Goal: Obtain resource: Download file/media

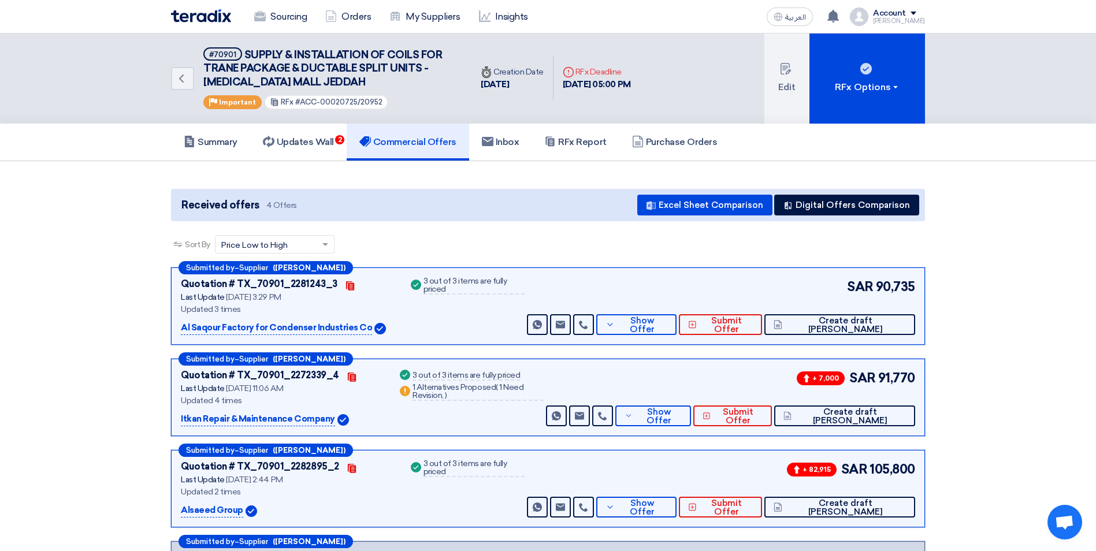
click at [406, 143] on h5 "Commercial Offers" at bounding box center [407, 142] width 97 height 12
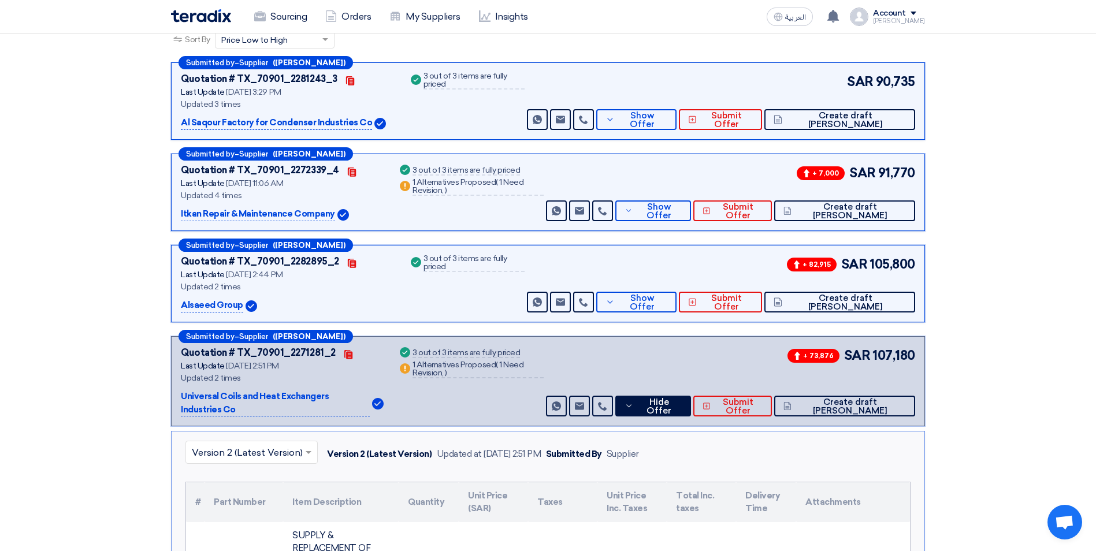
scroll to position [231, 0]
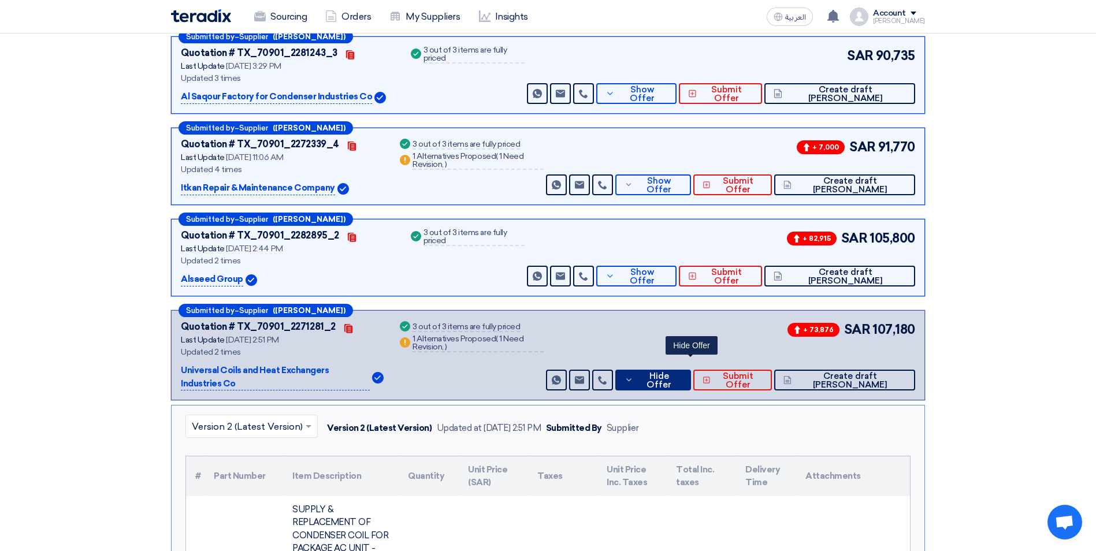
click at [671, 375] on button "Hide Offer" at bounding box center [653, 380] width 76 height 21
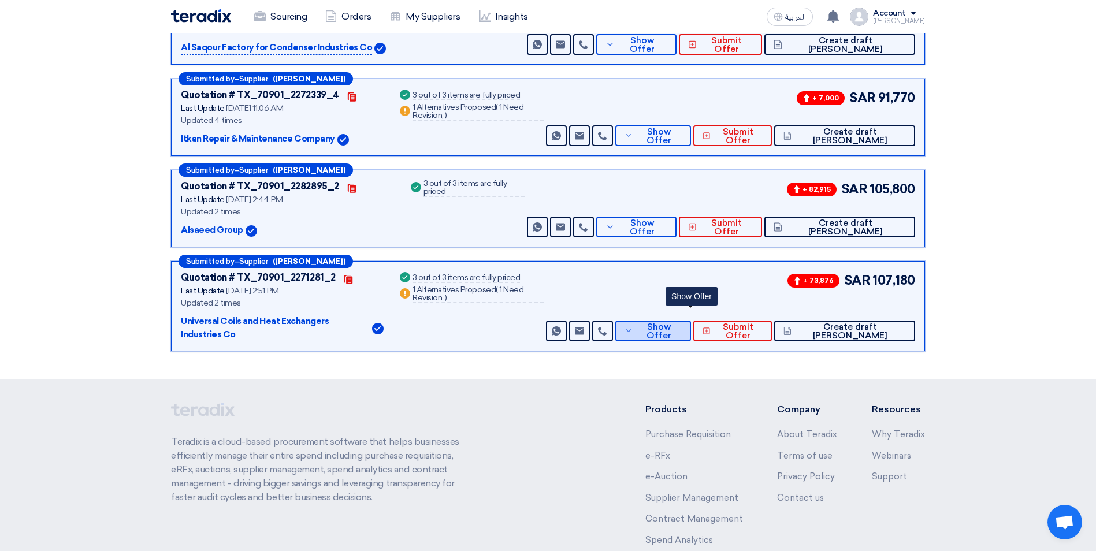
scroll to position [358, 0]
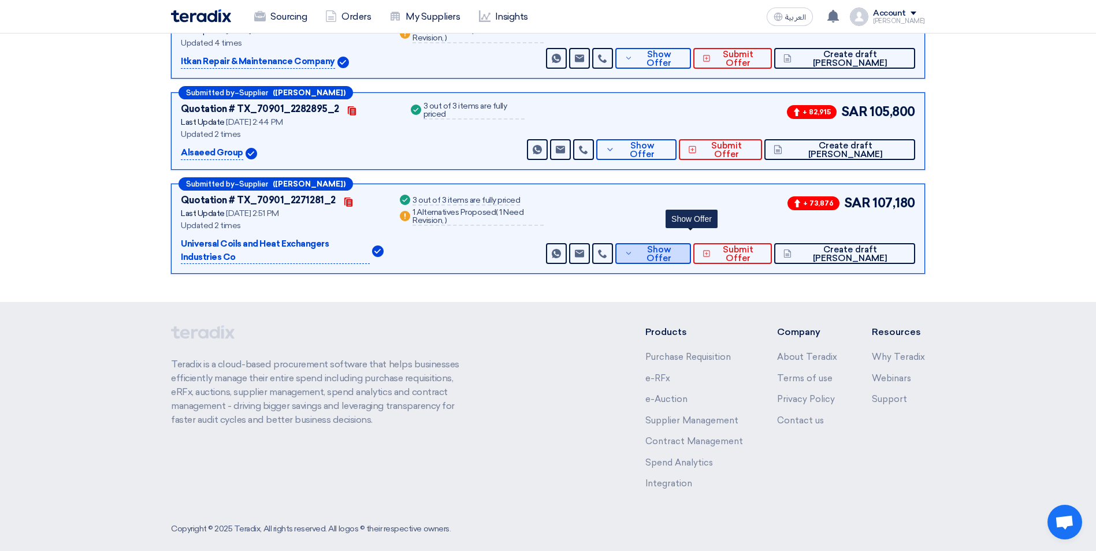
click at [633, 249] on icon at bounding box center [629, 253] width 9 height 9
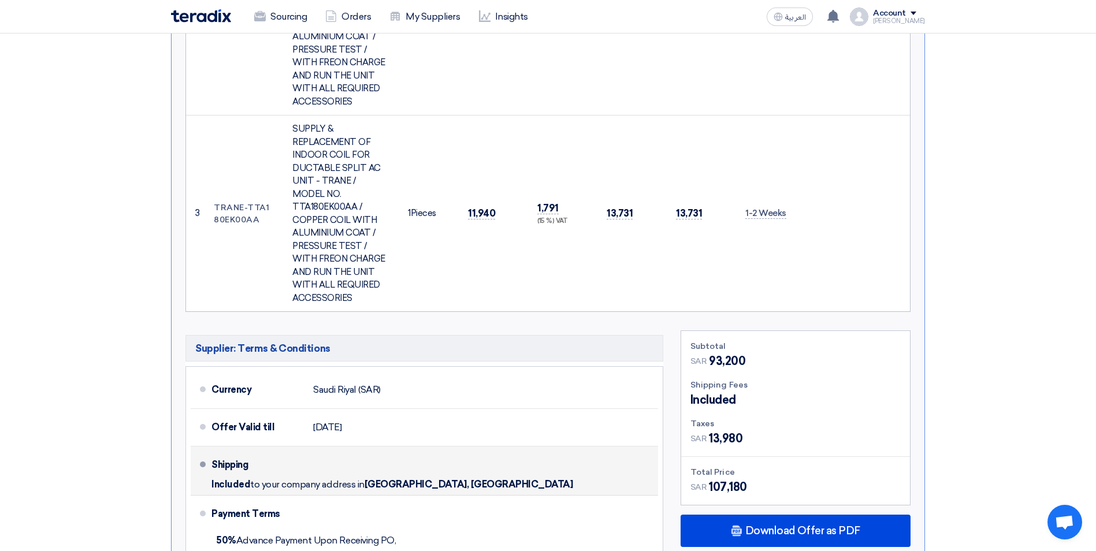
scroll to position [1167, 0]
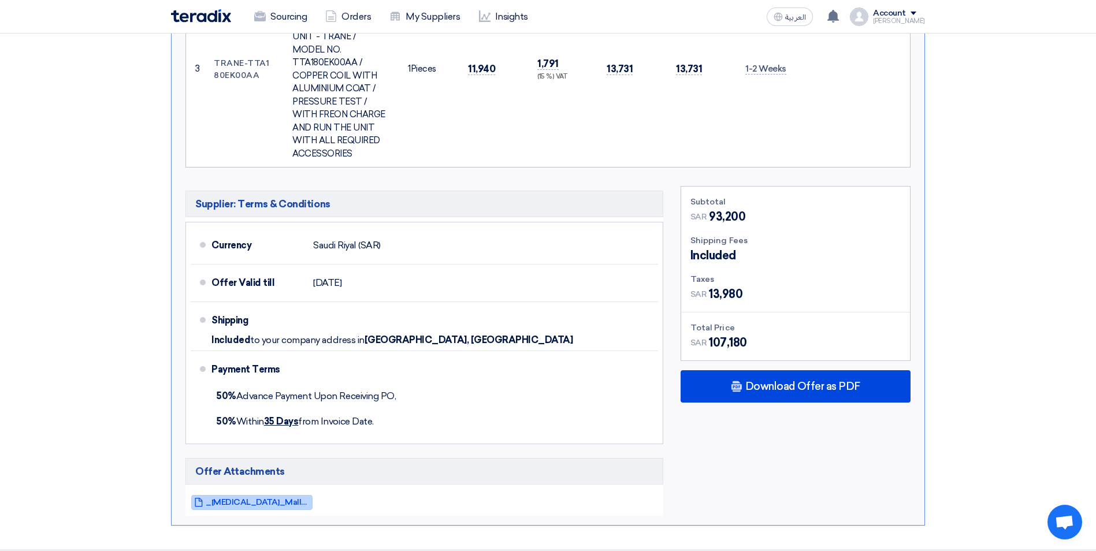
click at [283, 498] on span "_[MEDICAL_DATA]_Mall__Jeddah_1755604303314.pdf" at bounding box center [258, 502] width 104 height 9
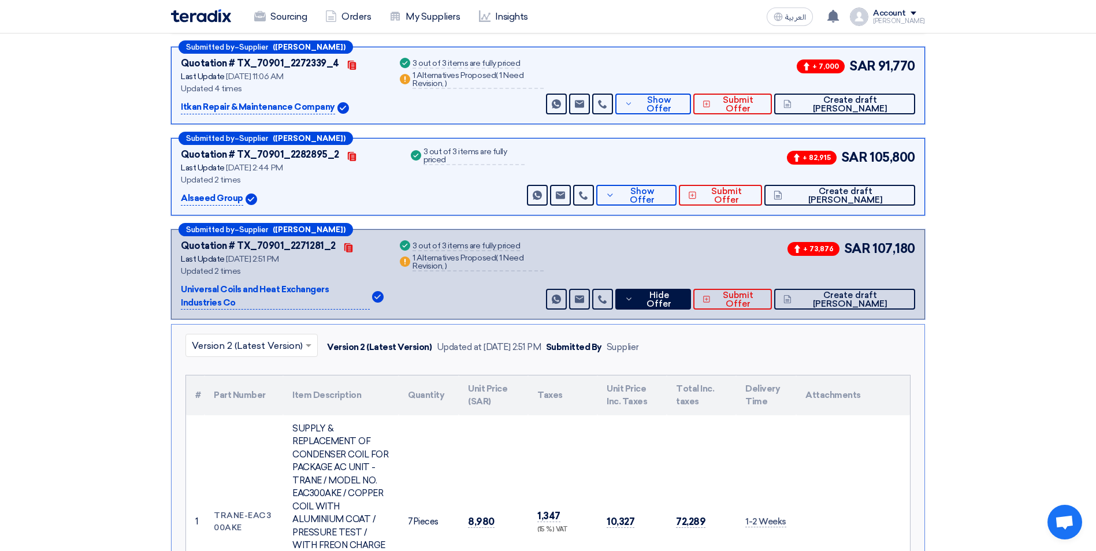
scroll to position [300, 0]
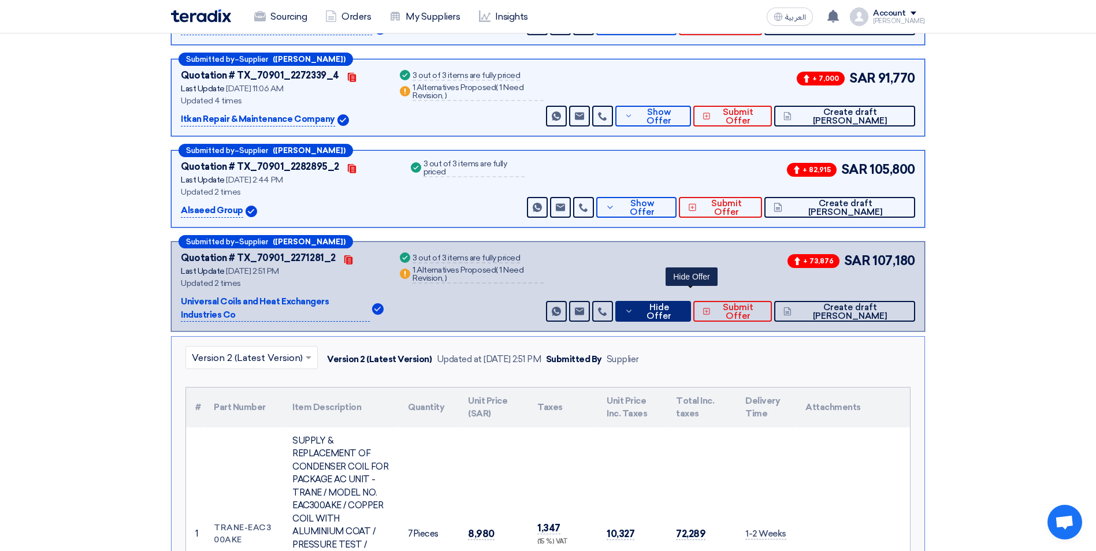
click at [634, 307] on icon at bounding box center [629, 311] width 9 height 9
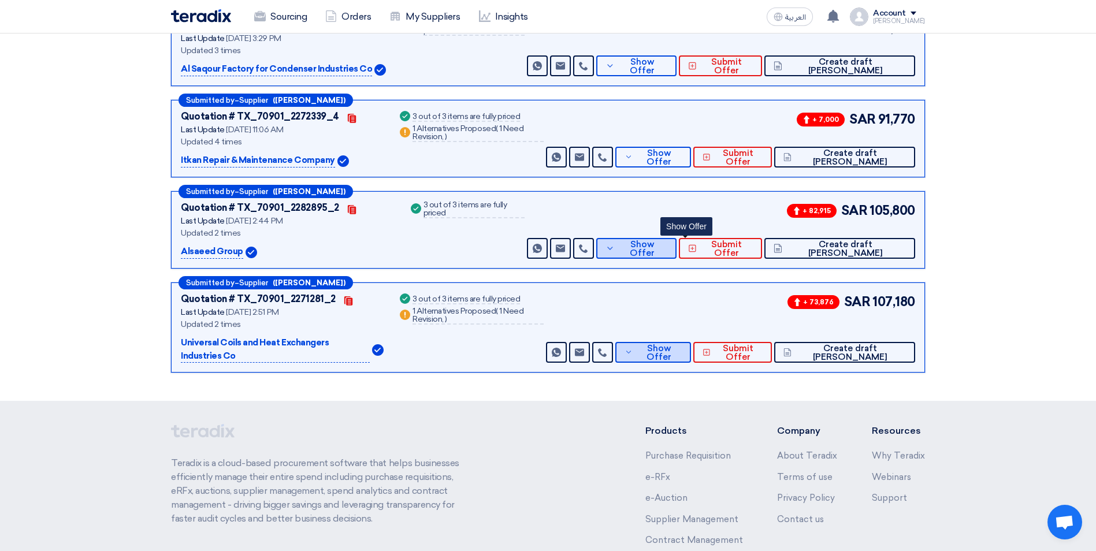
scroll to position [242, 0]
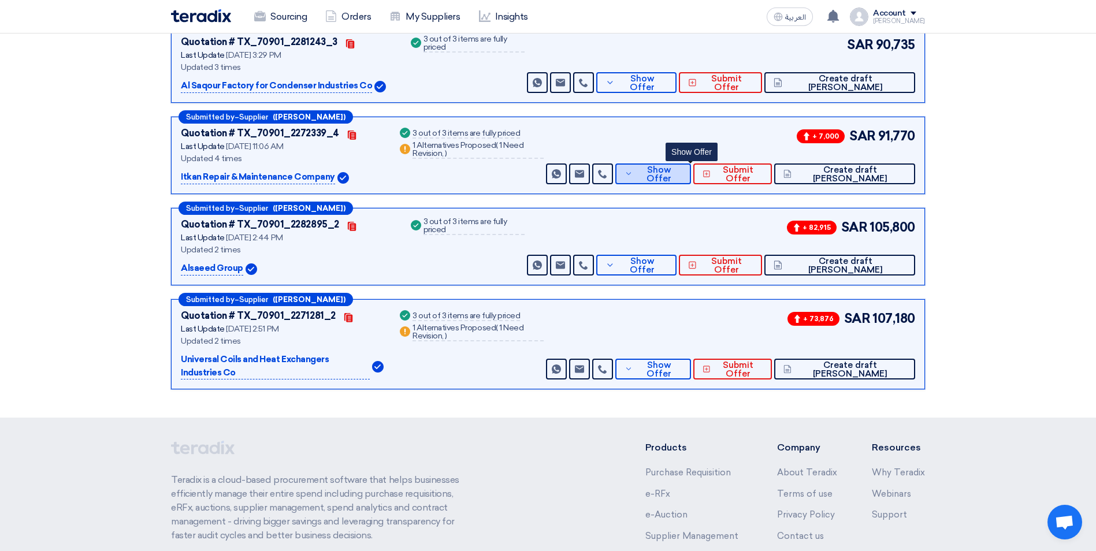
click at [672, 178] on button "Show Offer" at bounding box center [653, 174] width 76 height 21
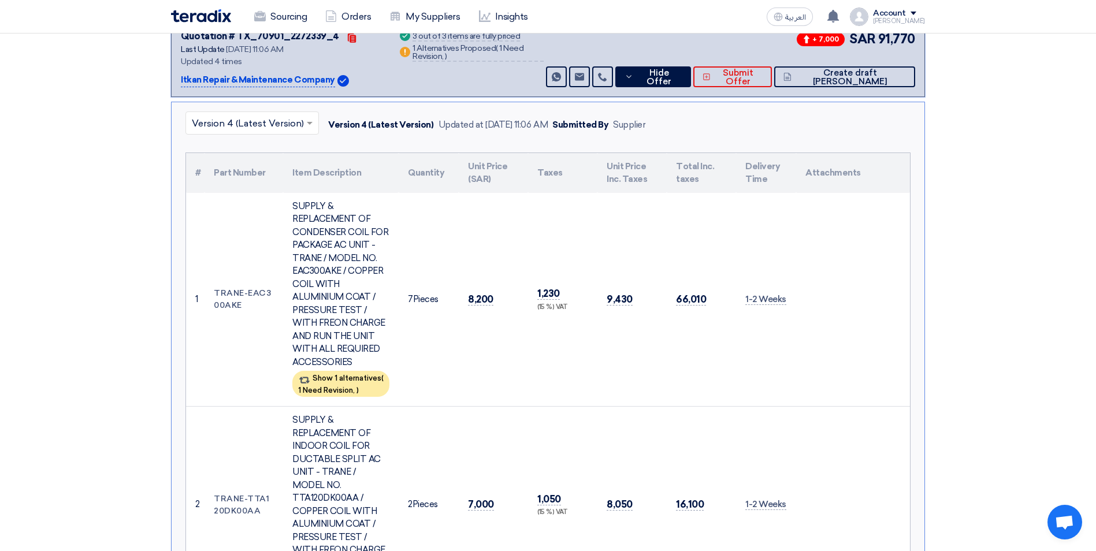
scroll to position [184, 0]
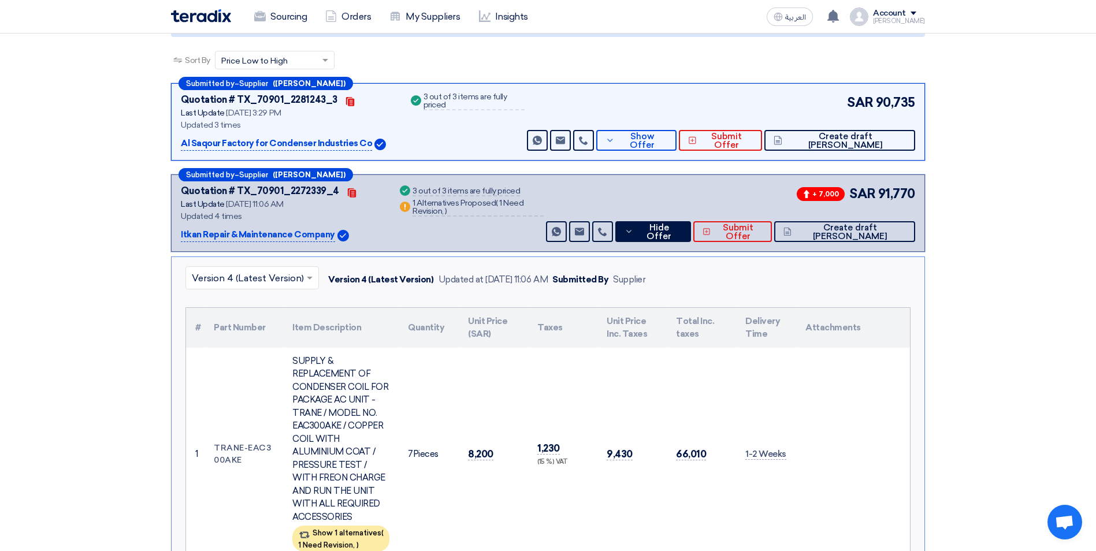
click at [284, 281] on input "text" at bounding box center [246, 279] width 109 height 19
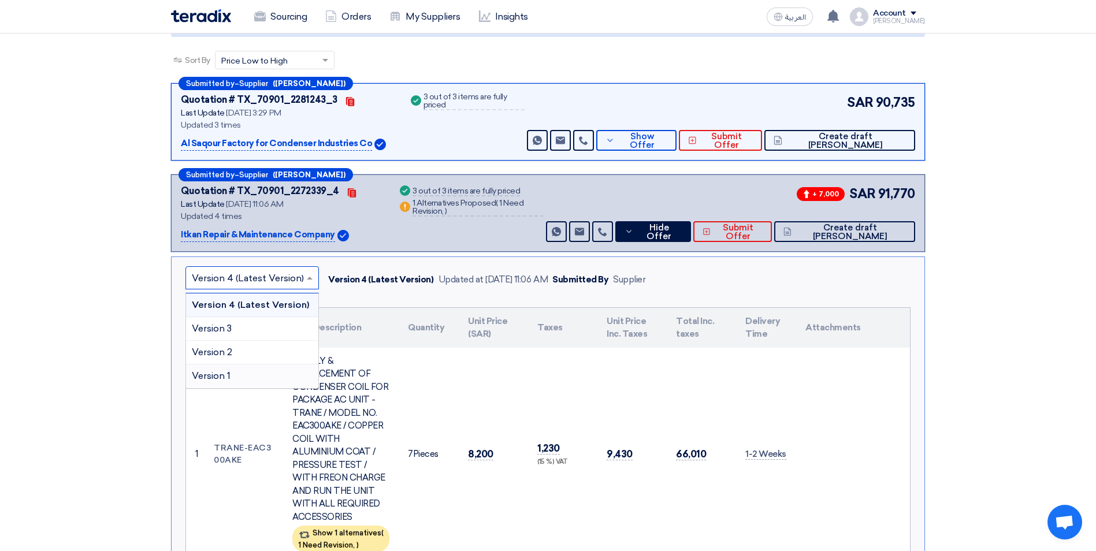
click at [239, 377] on div "Version 1" at bounding box center [252, 376] width 132 height 23
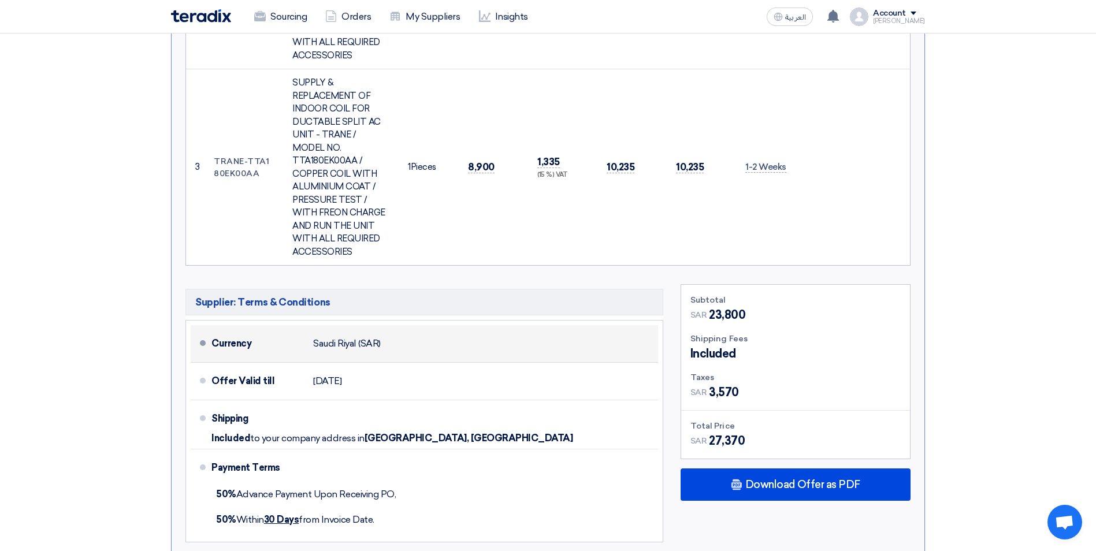
scroll to position [1051, 0]
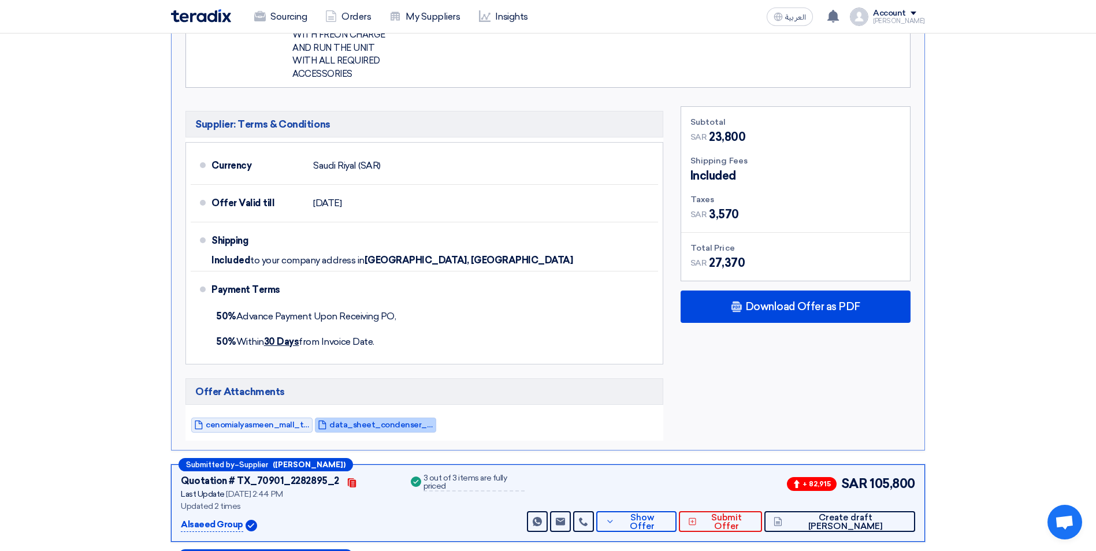
click at [376, 421] on span "data_sheet_condenser_itkan_1754295778420.pdf" at bounding box center [381, 425] width 104 height 9
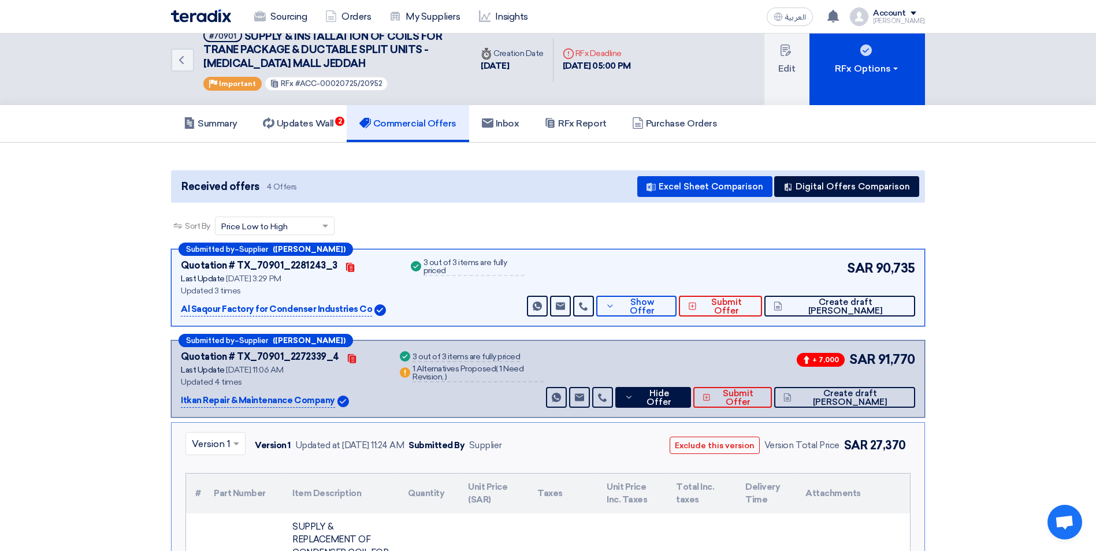
scroll to position [11, 0]
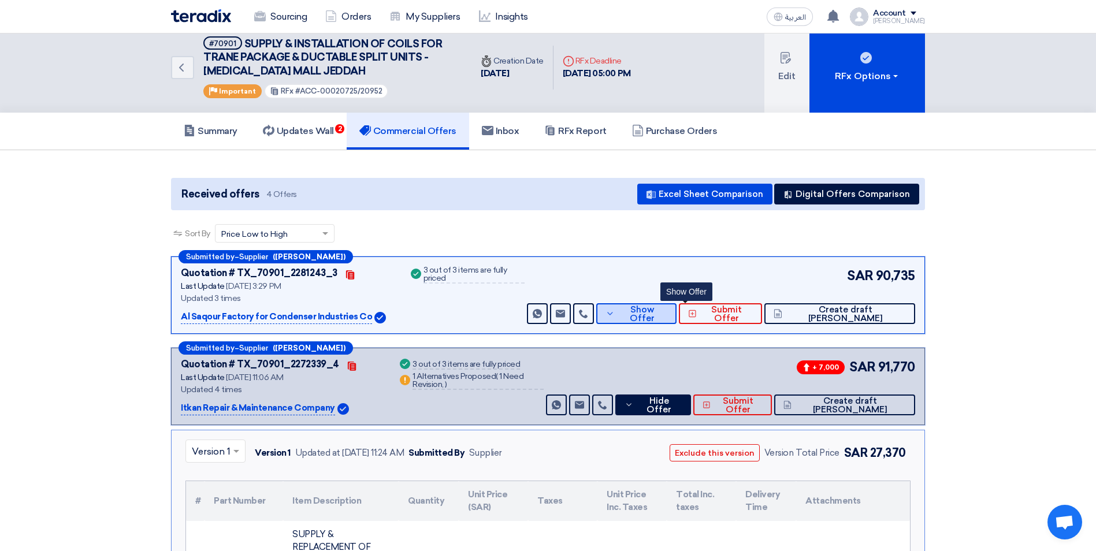
click at [668, 317] on span "Show Offer" at bounding box center [643, 314] width 50 height 17
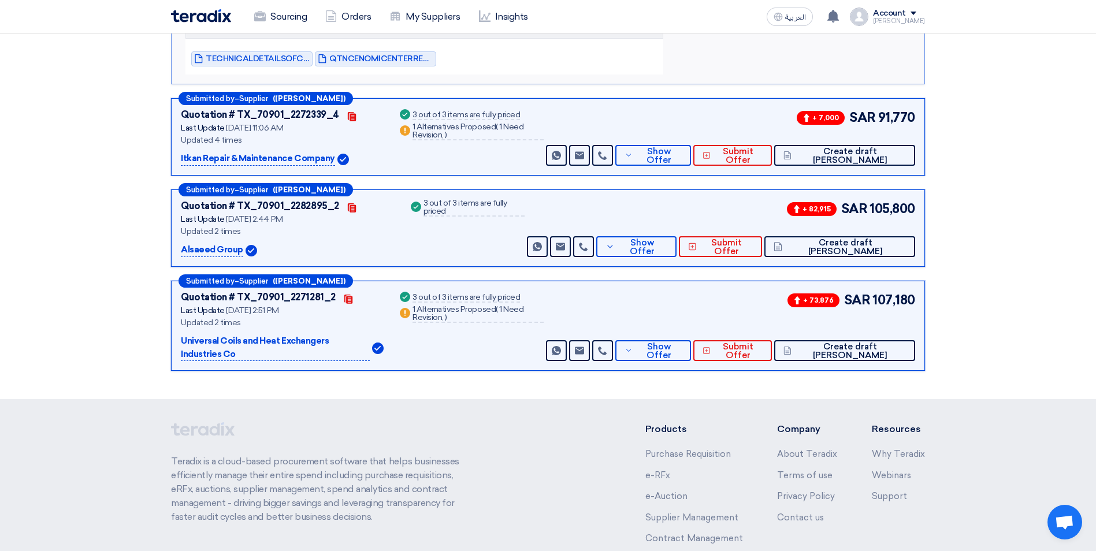
scroll to position [1271, 0]
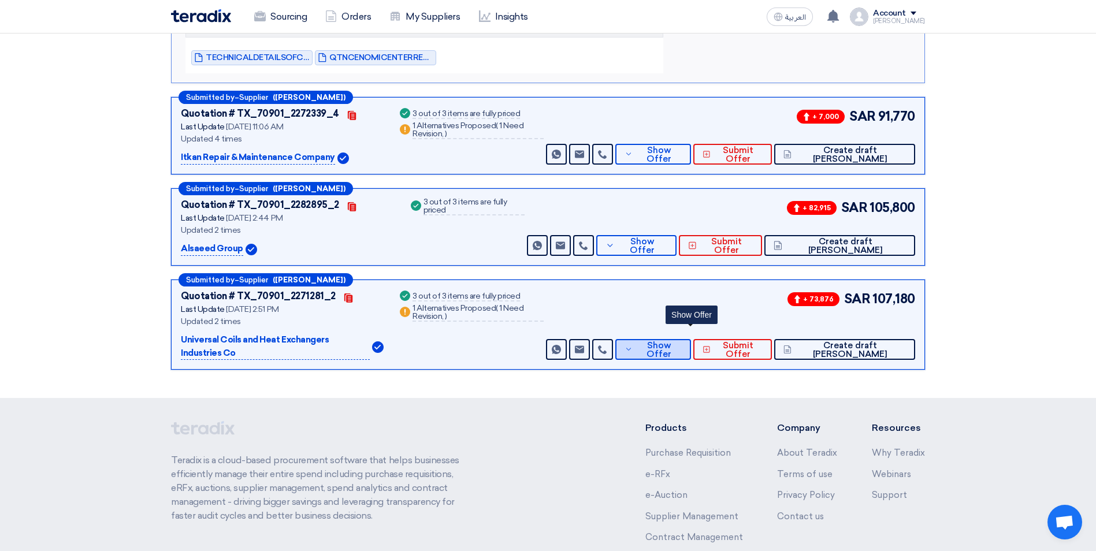
click at [682, 342] on span "Show Offer" at bounding box center [659, 350] width 46 height 17
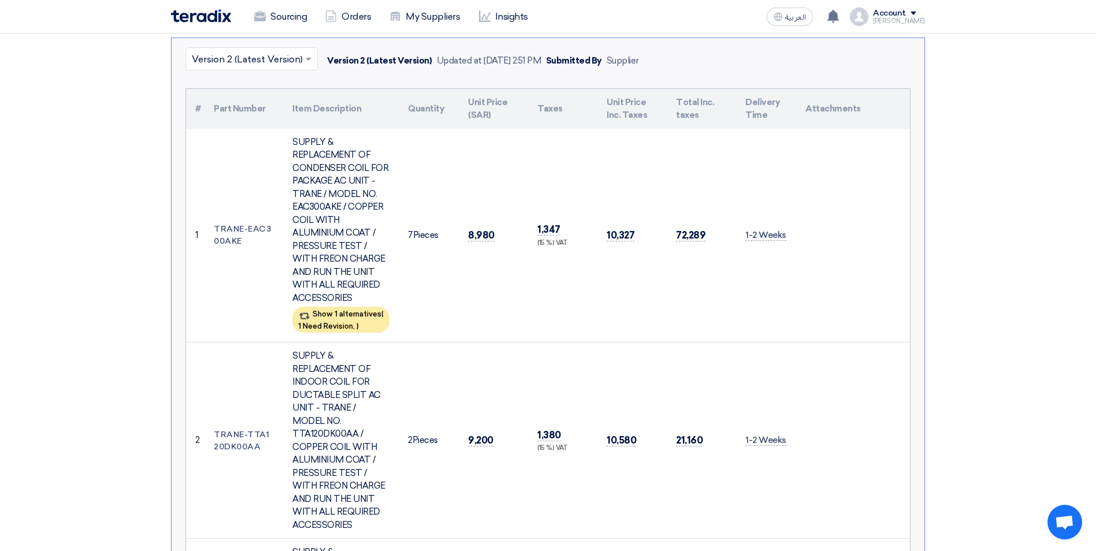
scroll to position [579, 0]
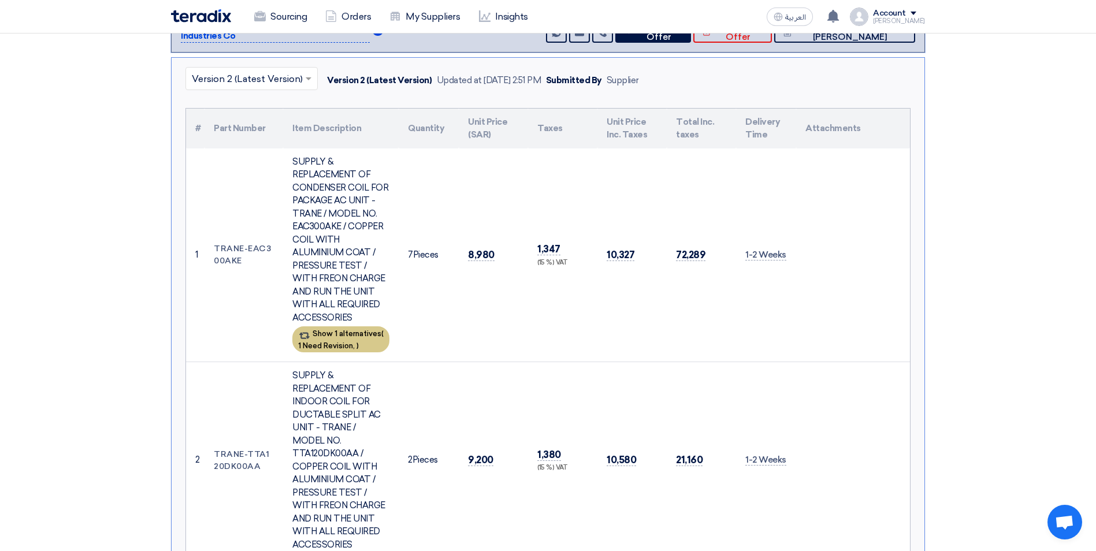
click at [353, 342] on span "1 Need Revision," at bounding box center [326, 346] width 57 height 9
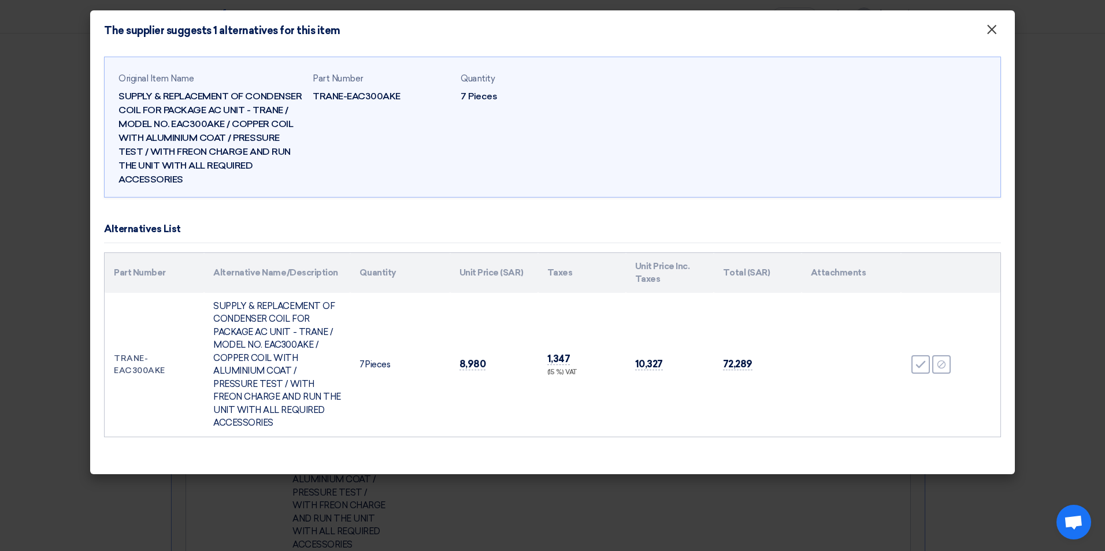
click at [989, 33] on span "×" at bounding box center [992, 32] width 12 height 23
